Goal: Task Accomplishment & Management: Manage account settings

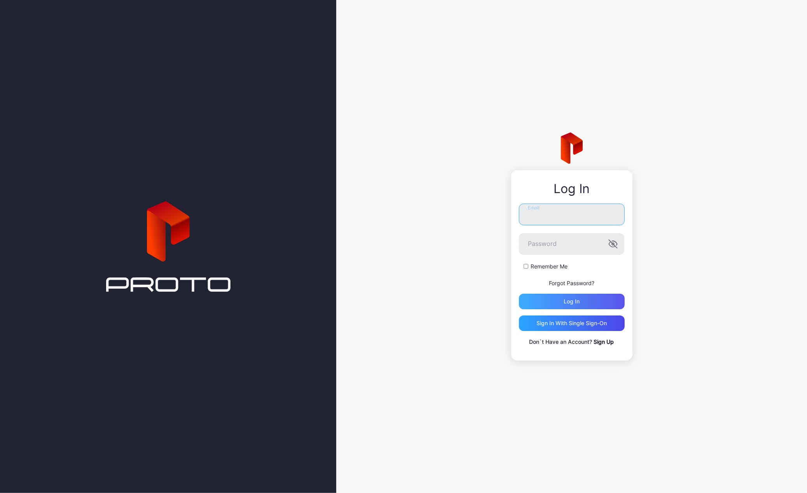
type input "**********"
click at [565, 299] on div "Log in" at bounding box center [572, 301] width 16 height 6
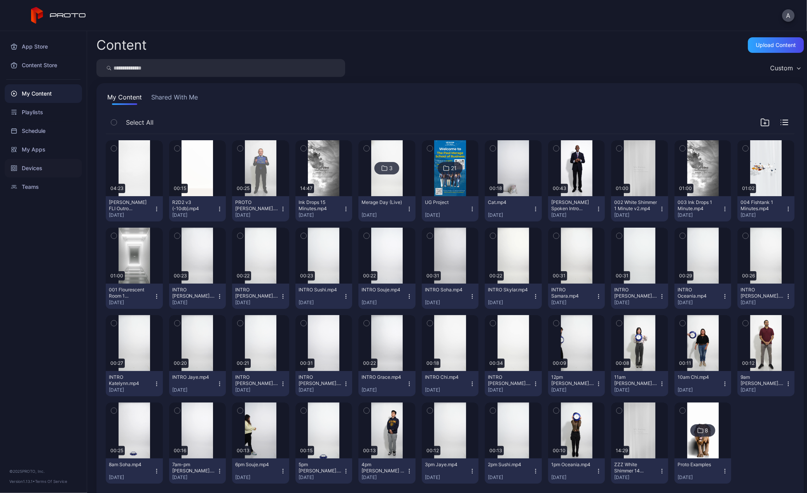
click at [35, 173] on div "Devices" at bounding box center [43, 168] width 77 height 19
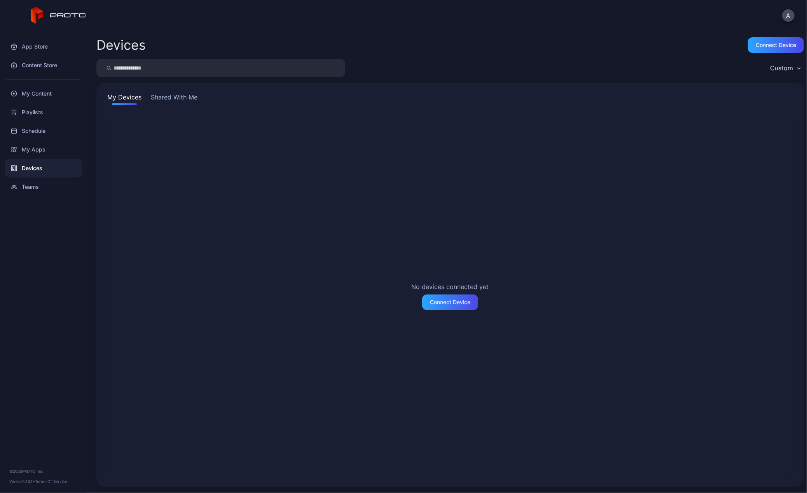
click at [161, 100] on button "Shared With Me" at bounding box center [174, 98] width 50 height 12
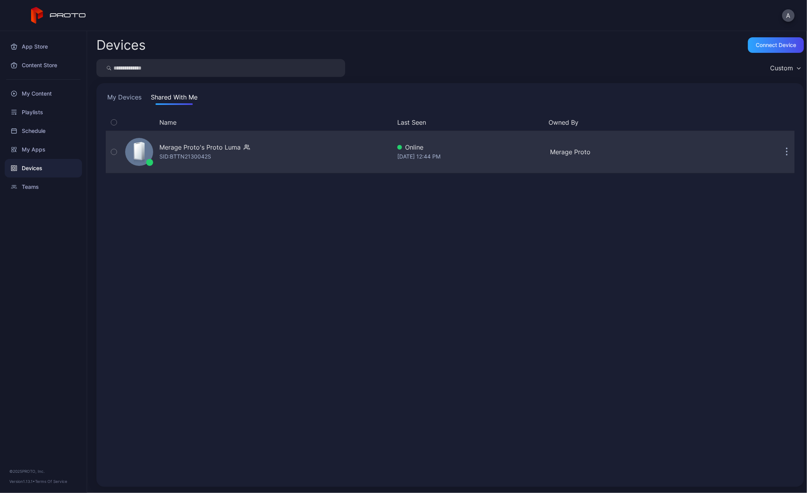
click at [195, 143] on div "Merage Proto's Proto Luma" at bounding box center [199, 147] width 81 height 9
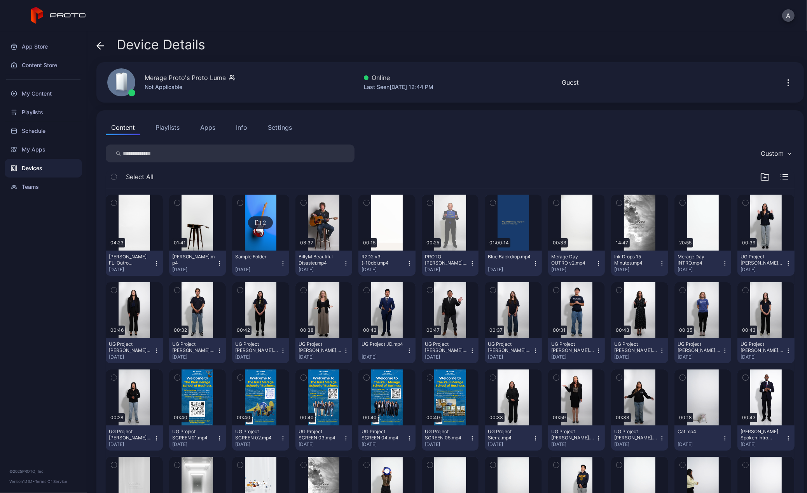
click at [243, 127] on div "Info" at bounding box center [241, 127] width 11 height 9
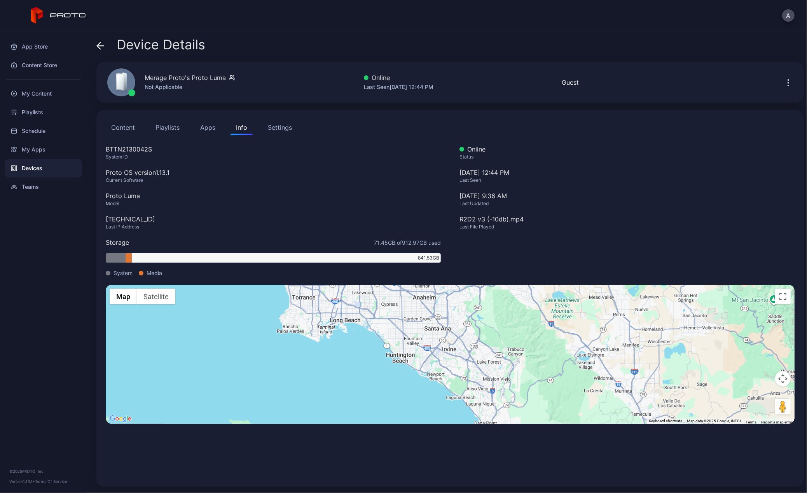
click at [286, 128] on div "Settings" at bounding box center [280, 127] width 24 height 9
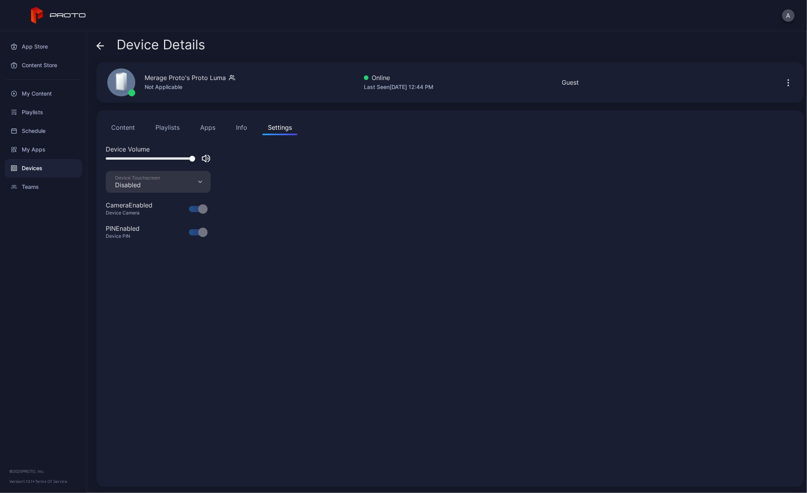
click at [784, 81] on icon "button" at bounding box center [788, 82] width 9 height 9
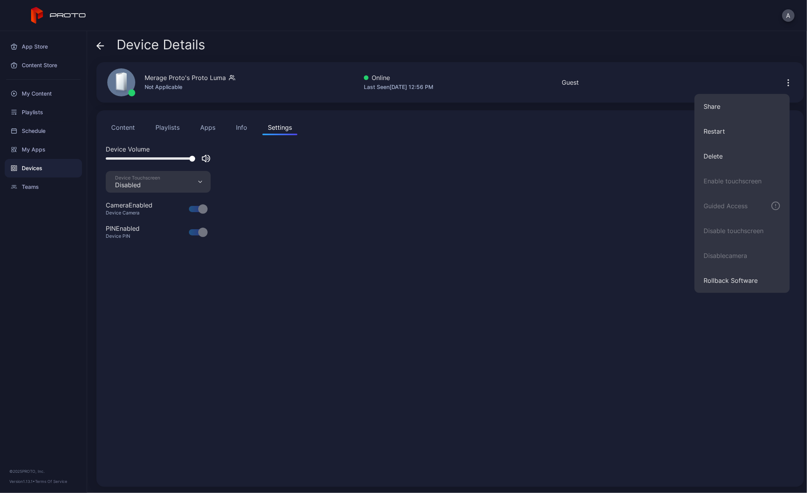
click at [548, 185] on div "Device Volume Device Touchscreen Disabled Camera Enabled Device Camera PIN Enab…" at bounding box center [450, 311] width 689 height 333
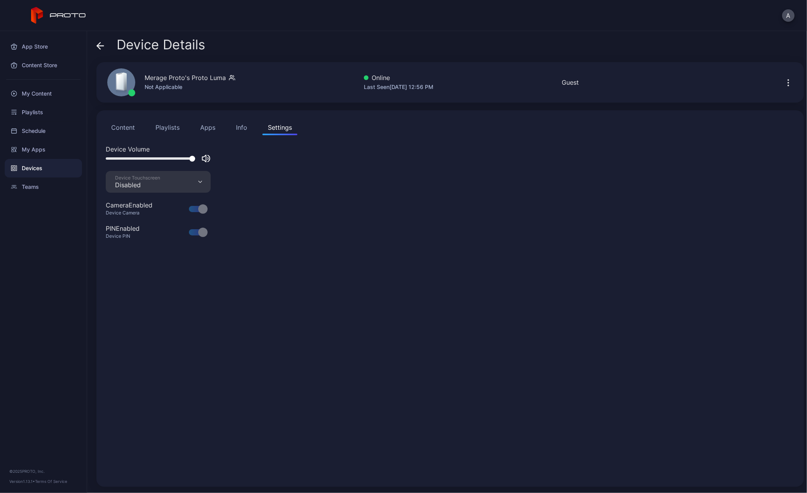
click at [244, 128] on div "Info" at bounding box center [241, 127] width 11 height 9
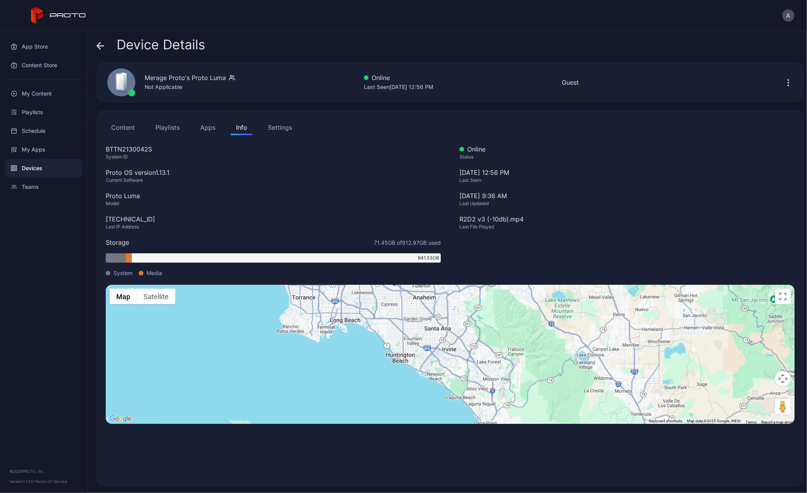
click at [206, 129] on button "Apps" at bounding box center [208, 128] width 26 height 16
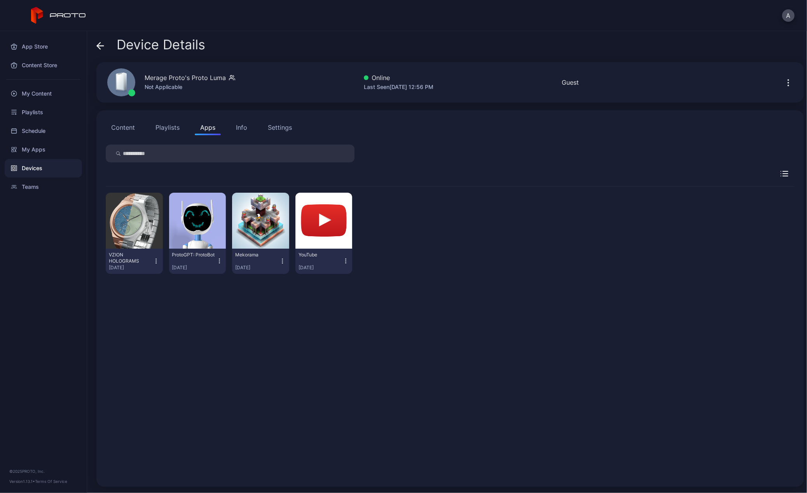
click at [289, 127] on div "Settings" at bounding box center [280, 127] width 24 height 9
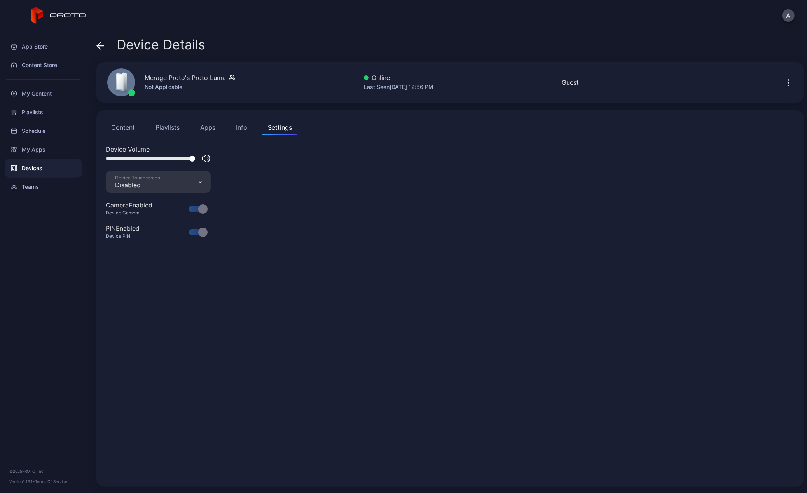
click at [241, 131] on div "Info" at bounding box center [241, 127] width 11 height 9
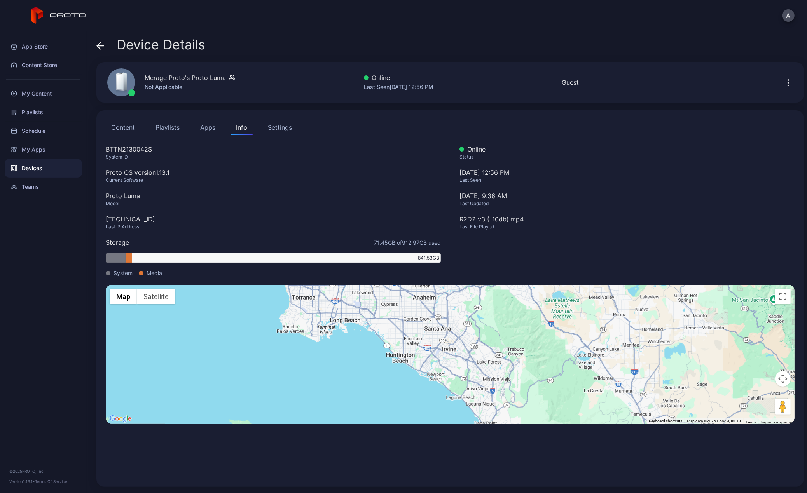
click at [206, 129] on button "Apps" at bounding box center [208, 128] width 26 height 16
